Goal: Transaction & Acquisition: Purchase product/service

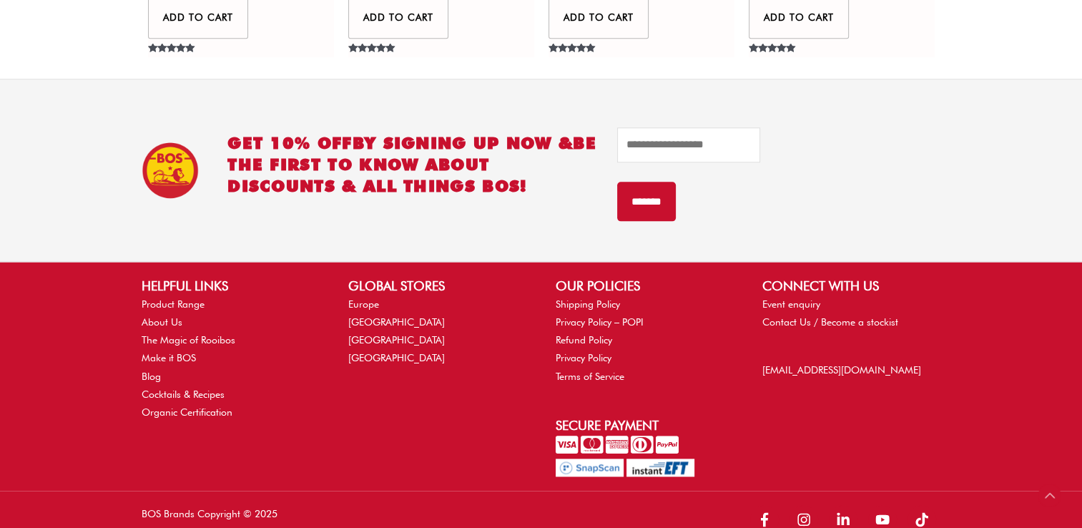
scroll to position [1714, 0]
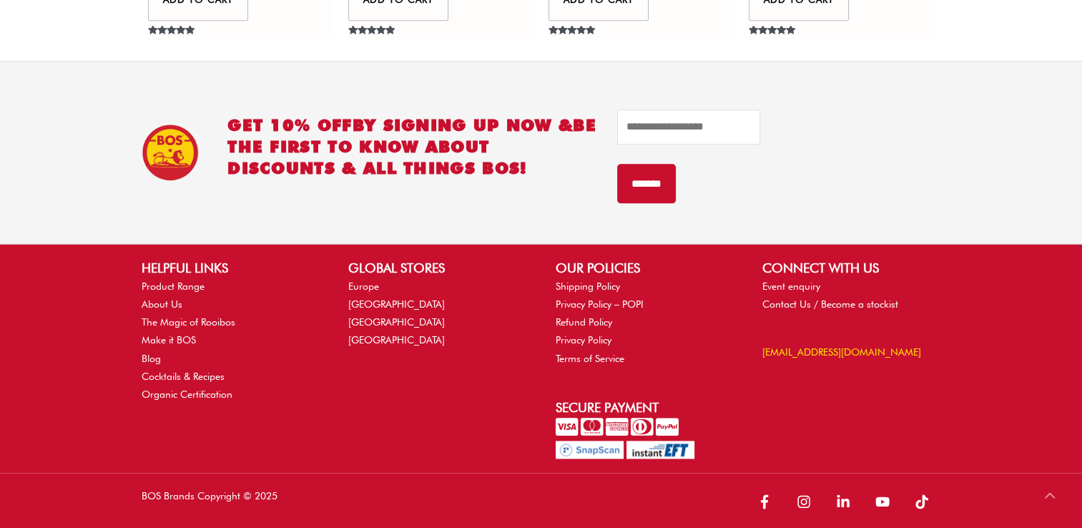
drag, startPoint x: 761, startPoint y: 342, endPoint x: 851, endPoint y: 343, distance: 90.2
click at [851, 343] on div "CONNECT WITH US Event enquiry Contact Us / Become a stockist info@bosbrands.com" at bounding box center [851, 310] width 207 height 104
copy link "info@bosbrands.co"
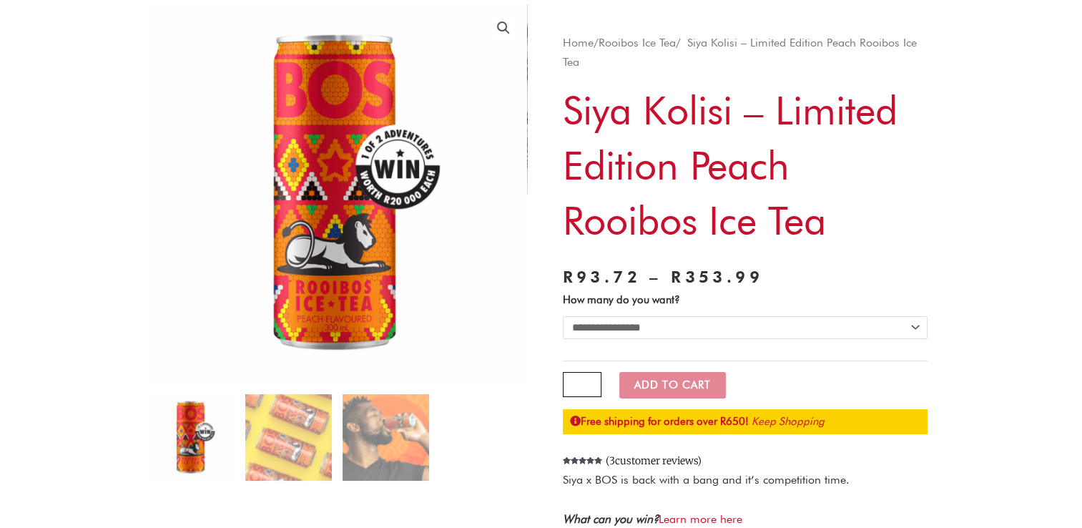
scroll to position [104, 0]
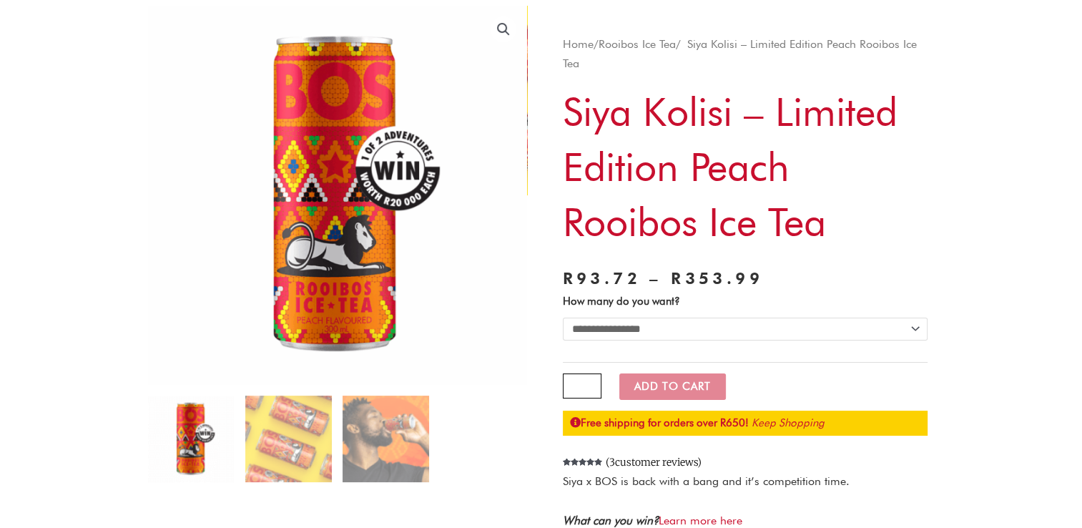
drag, startPoint x: 567, startPoint y: 102, endPoint x: 831, endPoint y: 212, distance: 286.7
click at [831, 212] on h1 "Siya Kolisi – Limited Edition Peach Rooibos Ice Tea" at bounding box center [745, 166] width 365 height 165
copy h1 "Siya Kolisi – Limited Edition Peach Rooibos Ice Tea"
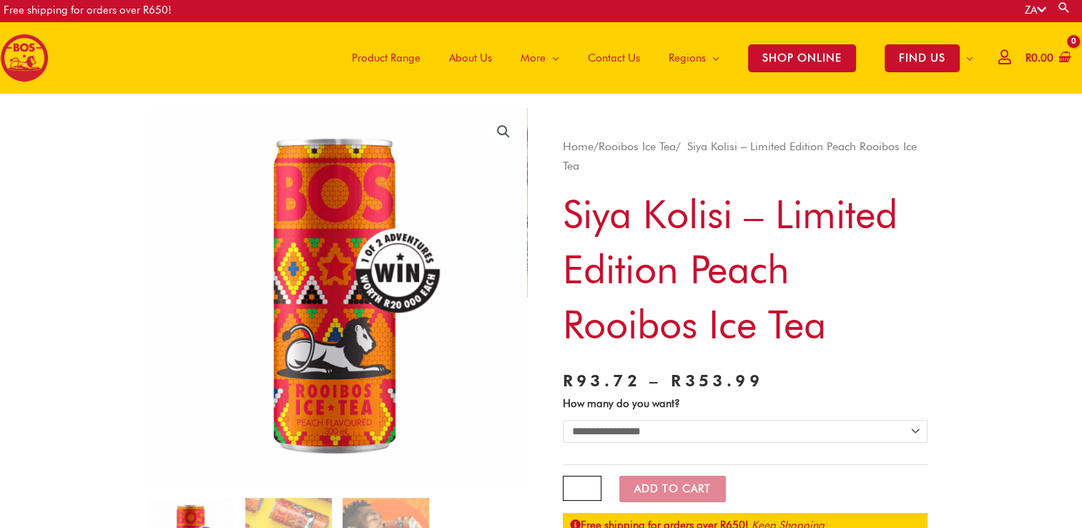
scroll to position [0, 0]
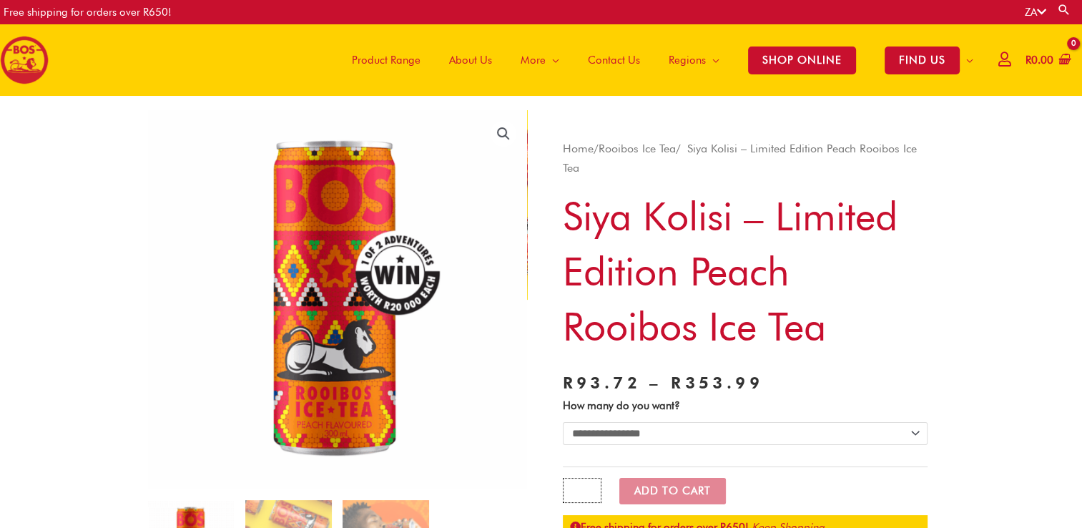
click at [584, 491] on input "*" at bounding box center [582, 490] width 39 height 25
type input "*"
type input "**"
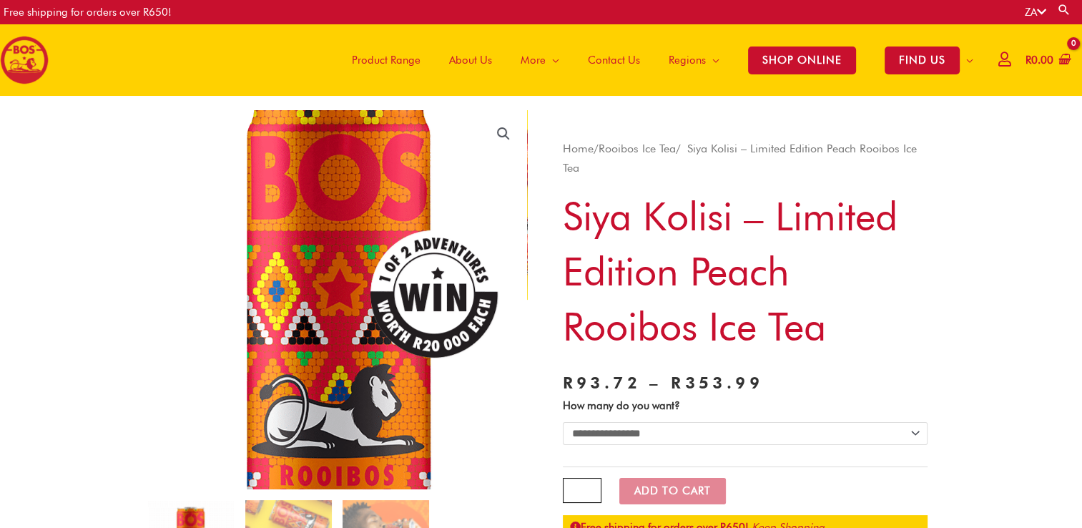
click at [325, 231] on img at bounding box center [343, 335] width 572 height 572
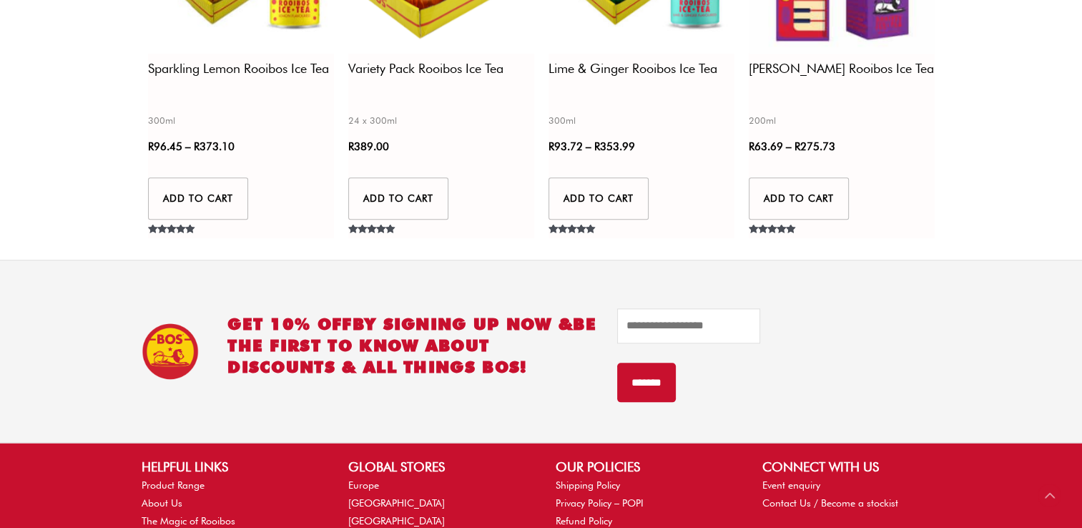
scroll to position [1714, 0]
